Goal: Task Accomplishment & Management: Manage account settings

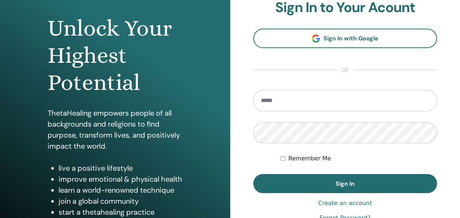
scroll to position [66, 0]
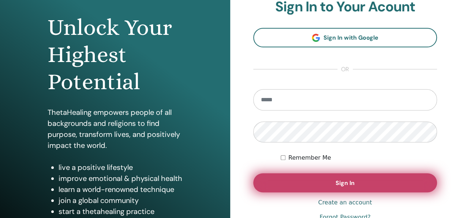
type input "**********"
click at [324, 177] on button "Sign In" at bounding box center [345, 182] width 184 height 19
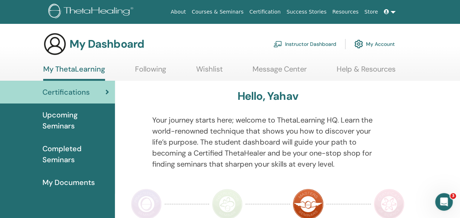
click at [319, 44] on link "Instructor Dashboard" at bounding box center [305, 44] width 63 height 16
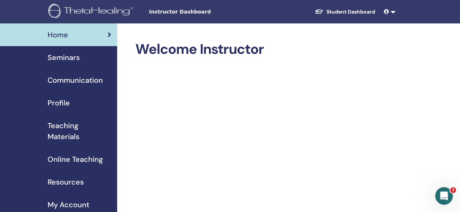
click at [71, 56] on span "Seminars" at bounding box center [64, 57] width 32 height 11
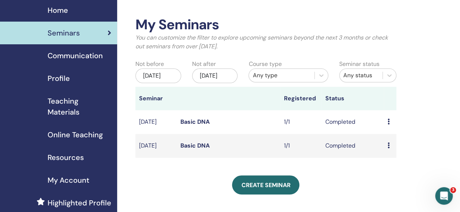
scroll to position [25, 0]
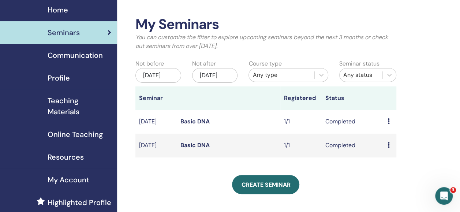
click at [388, 124] on icon at bounding box center [389, 121] width 2 height 6
click at [386, 132] on link "Preview" at bounding box center [389, 133] width 21 height 8
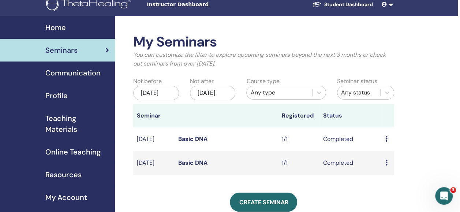
scroll to position [0, 2]
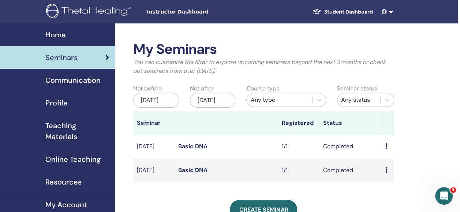
click at [57, 35] on span "Home" at bounding box center [55, 34] width 21 height 11
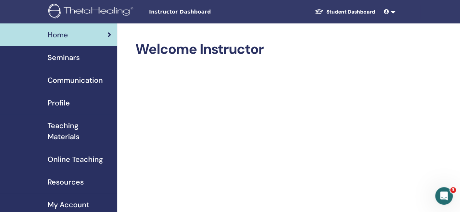
click at [70, 54] on span "Seminars" at bounding box center [64, 57] width 32 height 11
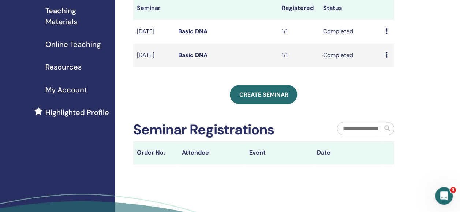
scroll to position [0, 2]
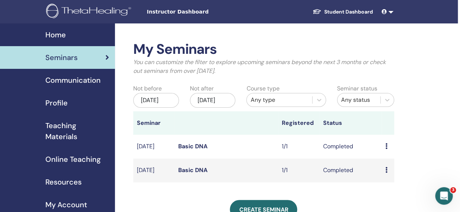
click at [392, 12] on link at bounding box center [388, 12] width 18 height 14
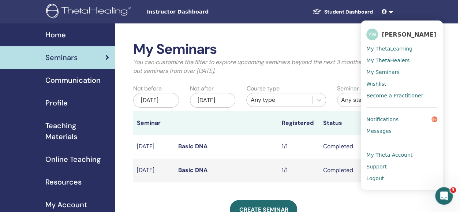
click at [393, 61] on span "My ThetaHealers" at bounding box center [388, 60] width 43 height 7
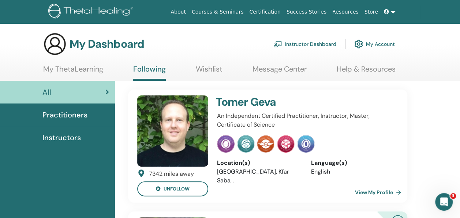
click at [393, 12] on link at bounding box center [390, 12] width 18 height 14
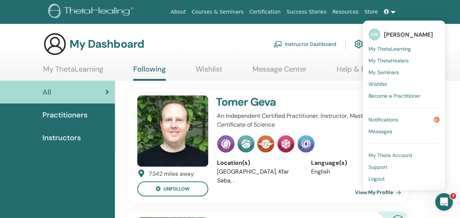
click at [393, 73] on span "My Seminars" at bounding box center [384, 72] width 30 height 7
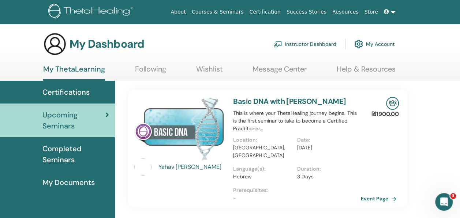
click at [62, 152] on span "Completed Seminars" at bounding box center [75, 154] width 67 height 22
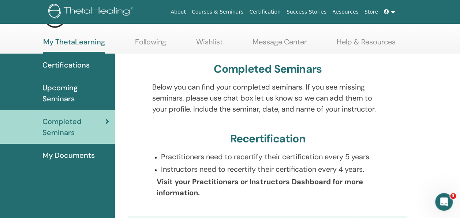
scroll to position [30, 0]
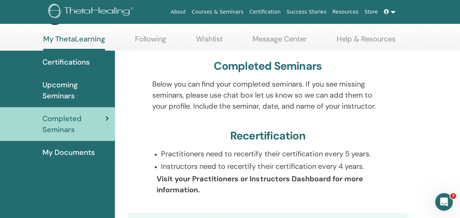
click at [73, 155] on span "My Documents" at bounding box center [68, 152] width 52 height 11
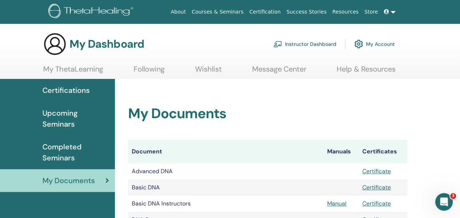
click at [375, 44] on link "My Account" at bounding box center [375, 44] width 41 height 16
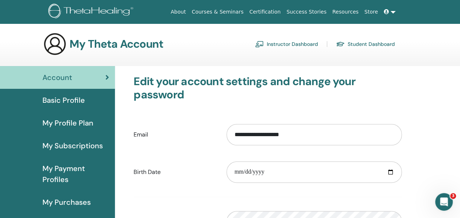
click at [299, 45] on link "Instructor Dashboard" at bounding box center [286, 44] width 63 height 12
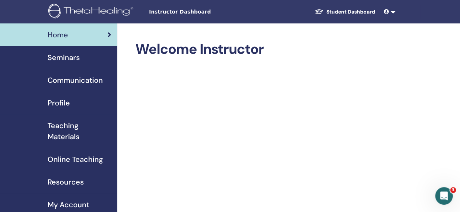
click at [68, 57] on span "Seminars" at bounding box center [64, 57] width 32 height 11
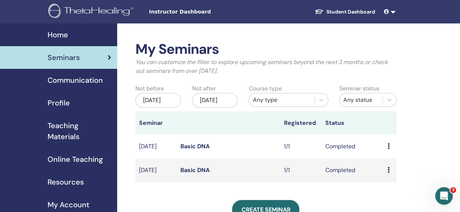
click at [201, 150] on link "Basic DNA" at bounding box center [195, 146] width 29 height 8
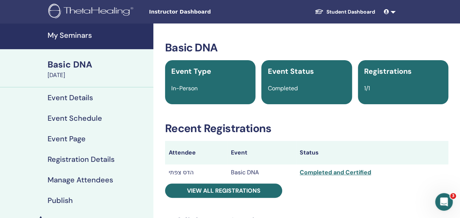
scroll to position [37, 0]
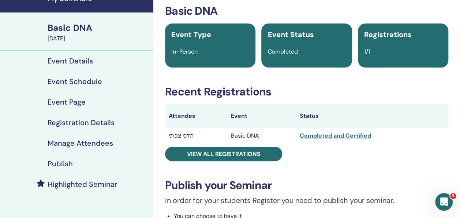
drag, startPoint x: 338, startPoint y: 136, endPoint x: 340, endPoint y: 138, distance: 3.9
click at [340, 138] on div "Completed and Certified" at bounding box center [372, 135] width 145 height 9
click at [354, 148] on div "Basic DNA Event Type In-Person Event Status Completed Registrations 1/1 Recent …" at bounding box center [307, 210] width 298 height 413
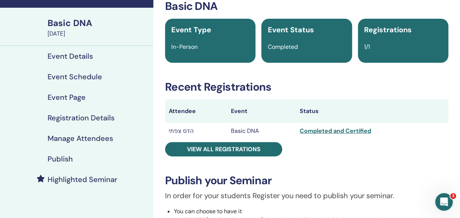
scroll to position [40, 0]
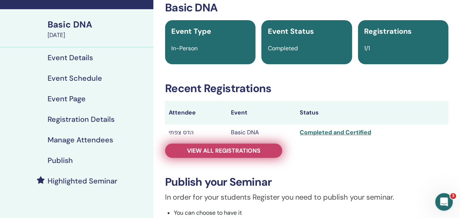
click at [249, 154] on link "View all registrations" at bounding box center [223, 150] width 117 height 14
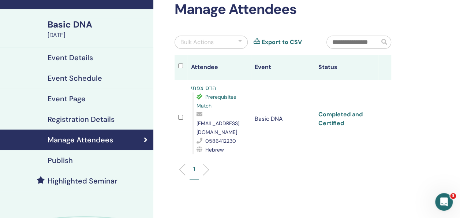
click at [335, 110] on link "Completed and Certified" at bounding box center [341, 118] width 44 height 16
drag, startPoint x: 253, startPoint y: 122, endPoint x: 196, endPoint y: 122, distance: 57.1
click at [196, 122] on div "Prerequisites Match [EMAIL_ADDRESS][DOMAIN_NAME] 0586412230 Hebrew" at bounding box center [220, 123] width 55 height 62
copy span "[EMAIL_ADDRESS][DOMAIN_NAME]"
